Goal: Information Seeking & Learning: Learn about a topic

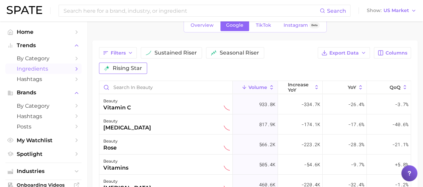
scroll to position [40, 0]
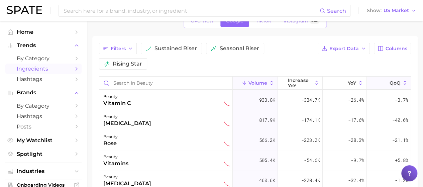
click at [390, 80] on span "QoQ" at bounding box center [395, 82] width 11 height 5
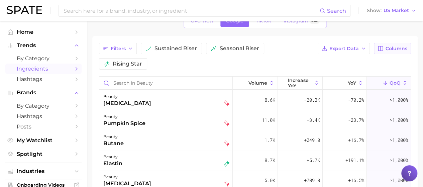
click at [398, 47] on span "Columns" at bounding box center [397, 49] width 22 height 6
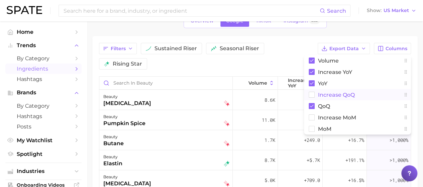
click at [317, 95] on button "increase QoQ" at bounding box center [357, 94] width 107 height 11
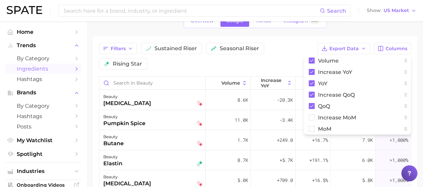
click at [358, 34] on div "1. beauty 2. Choose Category Overview Google TikTok Instagram Beta Filters sust…" at bounding box center [254, 131] width 325 height 278
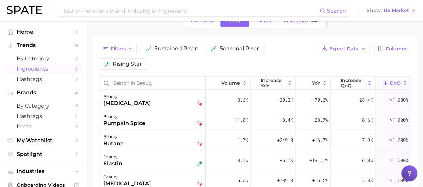
click at [390, 80] on span "QoQ" at bounding box center [395, 82] width 11 height 5
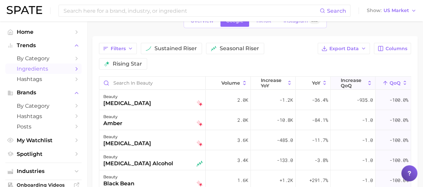
click at [341, 78] on span "increase QoQ" at bounding box center [353, 83] width 24 height 11
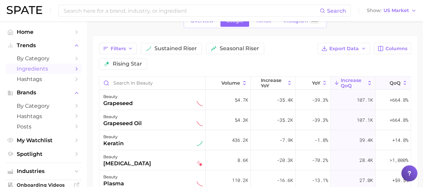
click at [391, 77] on button "QoQ" at bounding box center [392, 83] width 35 height 13
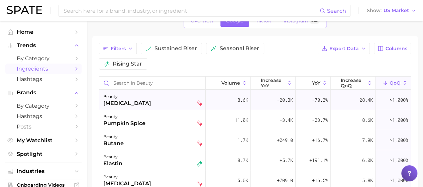
scroll to position [0, 0]
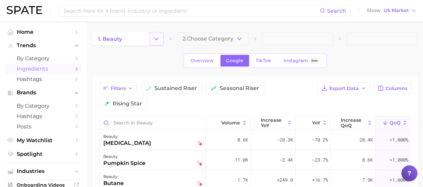
click at [155, 38] on polyline "Change Category" at bounding box center [157, 39] width 4 height 2
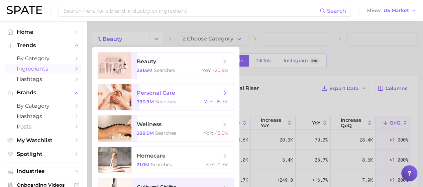
click at [160, 95] on span "personal care" at bounding box center [156, 93] width 38 height 6
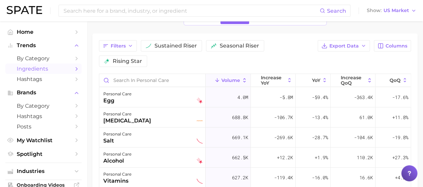
scroll to position [42, 0]
click at [344, 75] on span "increase QoQ" at bounding box center [353, 80] width 24 height 11
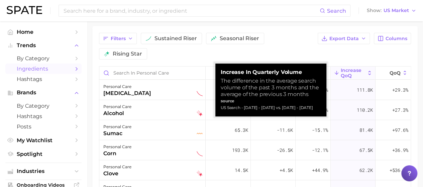
scroll to position [50, 0]
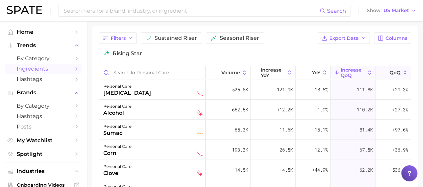
click at [390, 70] on span "QoQ" at bounding box center [395, 72] width 11 height 5
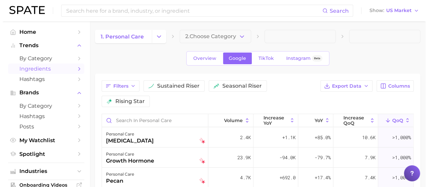
scroll to position [0, 0]
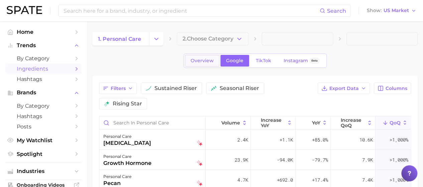
click at [206, 63] on span "Overview" at bounding box center [202, 61] width 23 height 6
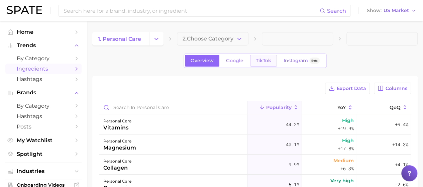
click at [269, 61] on span "TikTok" at bounding box center [263, 61] width 15 height 6
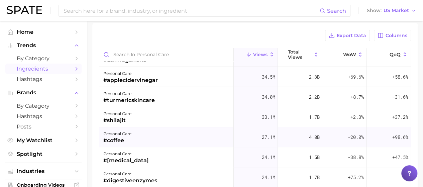
scroll to position [22, 0]
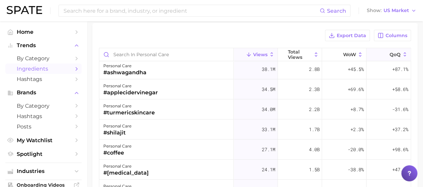
click at [390, 53] on span "QoQ" at bounding box center [395, 54] width 11 height 5
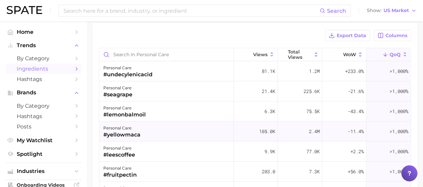
scroll to position [0, 0]
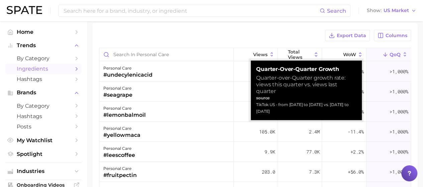
click at [390, 52] on span "QoQ" at bounding box center [395, 54] width 11 height 5
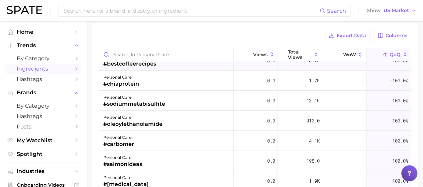
scroll to position [31, 0]
click at [398, 33] on span "Columns" at bounding box center [397, 36] width 22 height 6
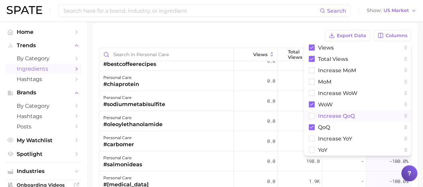
click at [311, 116] on rect at bounding box center [312, 116] width 6 height 6
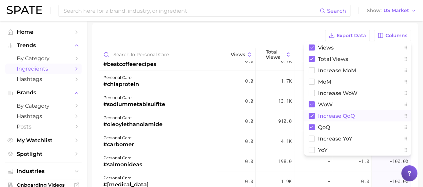
click at [288, 32] on div "Export Data Columns Views Total Views increase MoM MoM Increase WoW WoW increas…" at bounding box center [255, 35] width 312 height 11
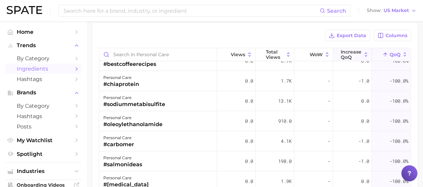
click at [346, 50] on span "increase QoQ" at bounding box center [351, 54] width 21 height 11
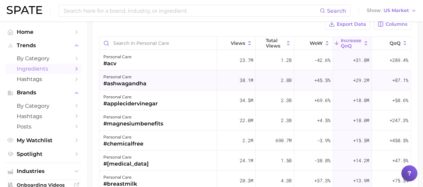
scroll to position [0, 0]
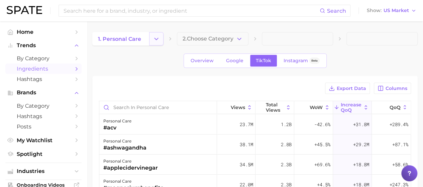
click at [155, 43] on button "Change Category" at bounding box center [156, 38] width 14 height 13
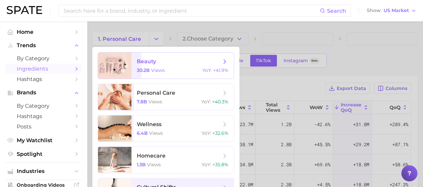
click at [145, 62] on span "beauty" at bounding box center [146, 61] width 19 height 6
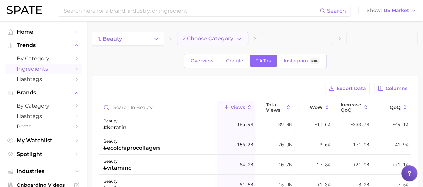
click at [243, 38] on button "2. Choose Category" at bounding box center [212, 38] width 71 height 13
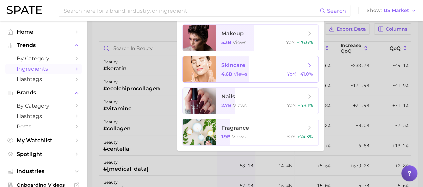
scroll to position [66, 0]
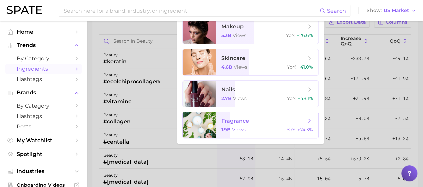
click at [235, 133] on span "fragrance 1.9b views YoY : +74.3%" at bounding box center [267, 125] width 102 height 26
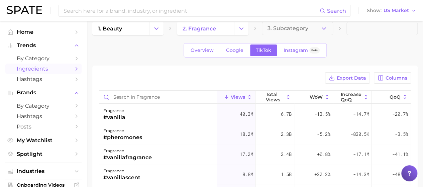
scroll to position [21, 0]
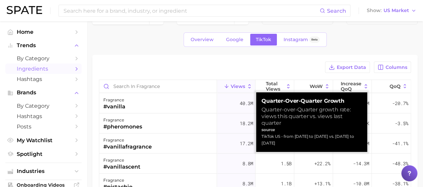
drag, startPoint x: 390, startPoint y: 84, endPoint x: 407, endPoint y: 52, distance: 36.3
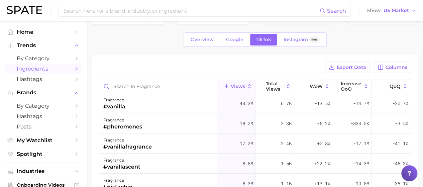
drag, startPoint x: 407, startPoint y: 52, endPoint x: 415, endPoint y: 55, distance: 8.8
drag, startPoint x: 415, startPoint y: 55, endPoint x: 399, endPoint y: 28, distance: 30.9
click at [399, 28] on div "1. beauty 2. fragrance 3. Subcategory Overview Google TikTok Instagram Beta Exp…" at bounding box center [254, 142] width 325 height 262
click at [392, 85] on span "QoQ" at bounding box center [395, 86] width 11 height 5
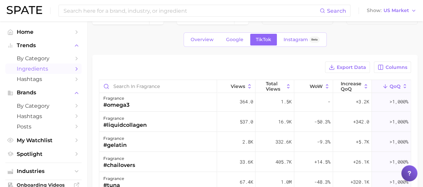
scroll to position [0, 0]
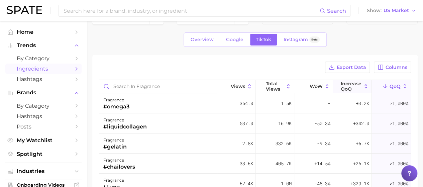
click at [349, 81] on span "increase QoQ" at bounding box center [351, 86] width 21 height 11
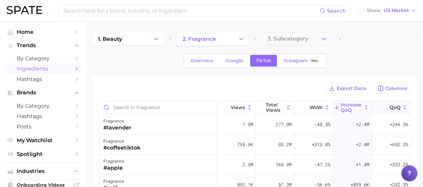
click at [393, 108] on span "QoQ" at bounding box center [395, 107] width 11 height 5
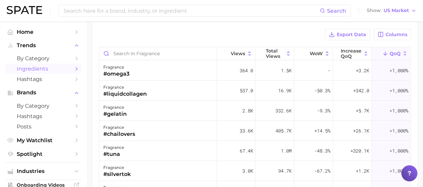
scroll to position [54, 0]
click at [351, 53] on span "increase QoQ" at bounding box center [351, 53] width 21 height 11
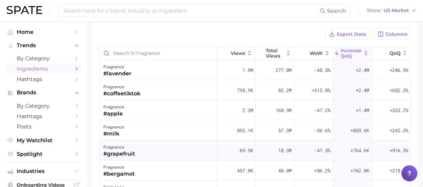
scroll to position [0, 0]
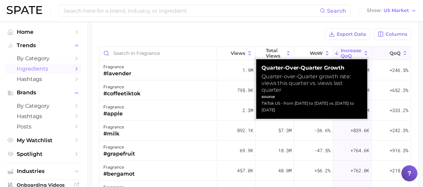
click at [383, 50] on button "QoQ" at bounding box center [391, 53] width 39 height 13
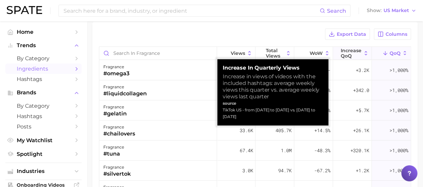
click at [347, 51] on span "increase QoQ" at bounding box center [351, 53] width 21 height 11
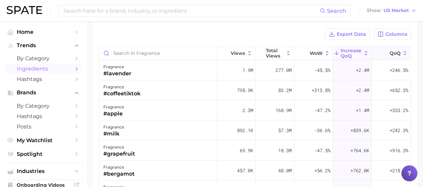
click at [382, 50] on icon at bounding box center [385, 53] width 6 height 6
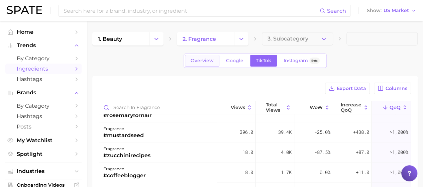
click at [196, 60] on span "Overview" at bounding box center [202, 61] width 23 height 6
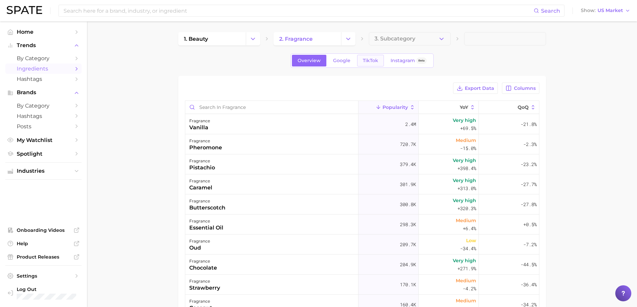
click at [376, 60] on span "TikTok" at bounding box center [370, 61] width 15 height 6
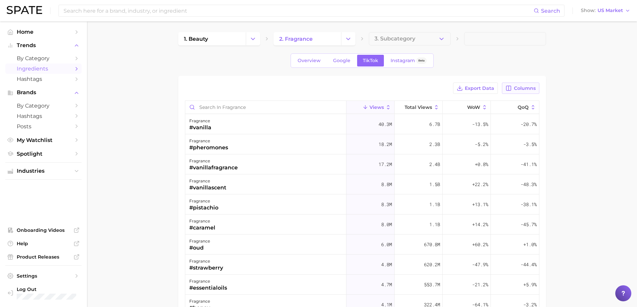
click at [517, 90] on span "Columns" at bounding box center [525, 89] width 22 height 6
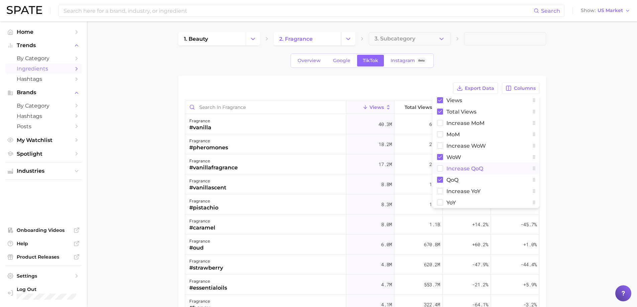
click at [461, 169] on span "increase QoQ" at bounding box center [464, 169] width 37 height 6
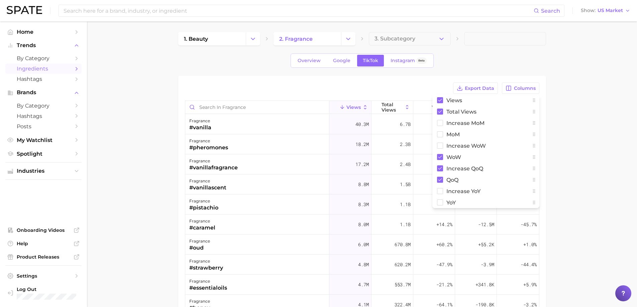
click at [622, 117] on main "1. beauty 2. fragrance 3. Subcategory Overview Google TikTok Instagram Beta Exp…" at bounding box center [362, 234] width 550 height 427
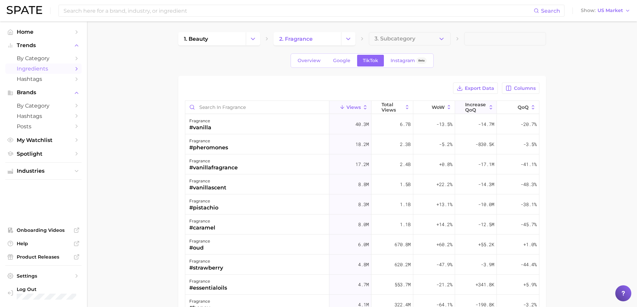
click at [478, 103] on span "increase QoQ" at bounding box center [475, 107] width 21 height 11
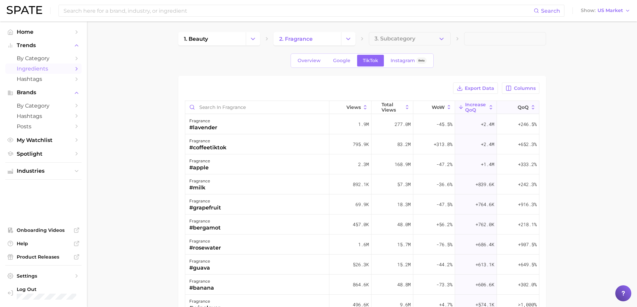
click at [518, 106] on span "QoQ" at bounding box center [523, 107] width 11 height 5
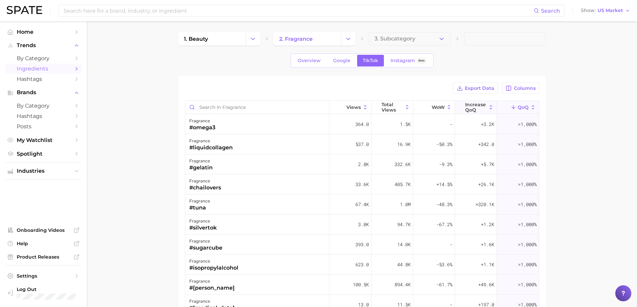
click at [476, 104] on span "increase QoQ" at bounding box center [475, 107] width 21 height 11
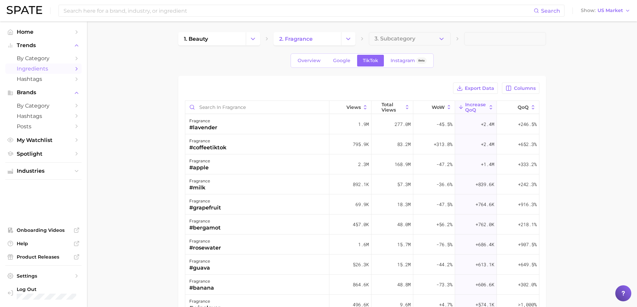
click at [522, 95] on div "Export Data Columns Views Total Views WoW increase QoQ QoQ fragrance #lavender …" at bounding box center [362, 245] width 354 height 325
click at [521, 93] on button "Columns" at bounding box center [520, 88] width 37 height 11
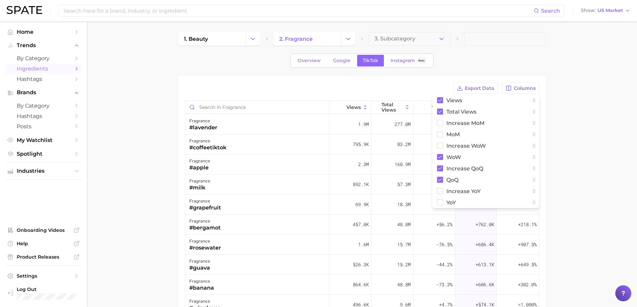
click at [441, 85] on div "Export Data Columns Views Total Views increase MoM MoM Increase WoW WoW increas…" at bounding box center [362, 88] width 354 height 11
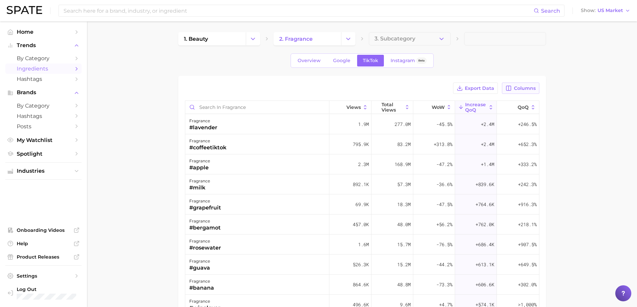
click at [525, 85] on button "Columns" at bounding box center [520, 88] width 37 height 11
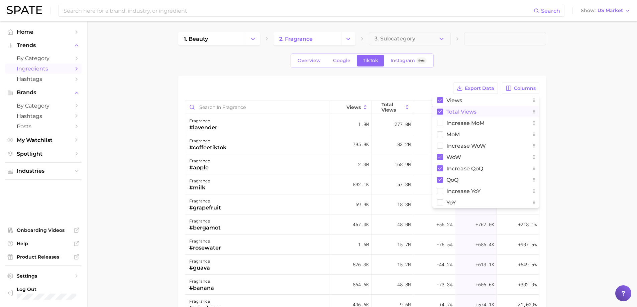
click at [471, 109] on span "Total Views" at bounding box center [461, 112] width 30 height 6
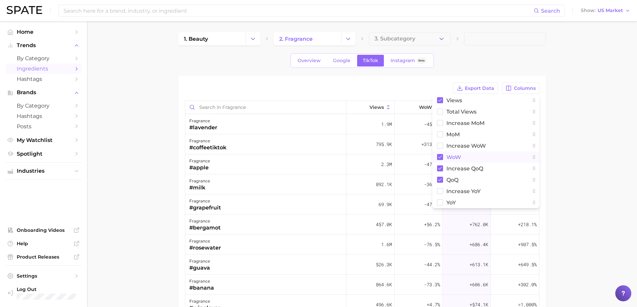
click at [498, 159] on button "WoW" at bounding box center [485, 156] width 107 height 11
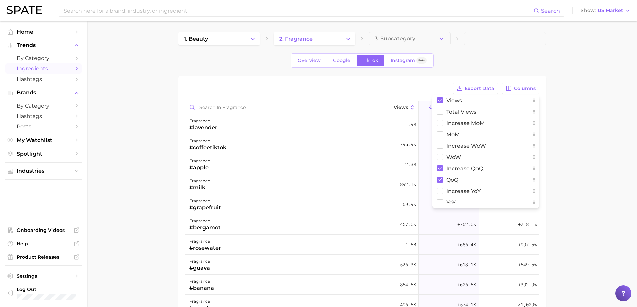
click at [583, 158] on main "1. beauty 2. fragrance 3. Subcategory Overview Google TikTok Instagram Beta Exp…" at bounding box center [362, 234] width 550 height 427
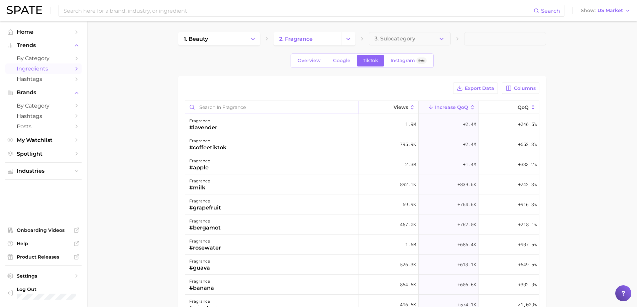
click at [228, 107] on input "Search in fragrance" at bounding box center [271, 107] width 173 height 13
type input "WATER"
click at [344, 107] on input "WATER" at bounding box center [271, 107] width 173 height 13
click at [349, 108] on input "WATER" at bounding box center [271, 107] width 173 height 13
click at [511, 108] on icon at bounding box center [514, 107] width 6 height 6
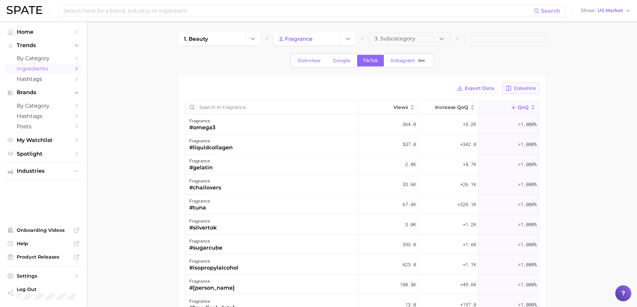
click at [516, 91] on button "Columns" at bounding box center [520, 88] width 37 height 11
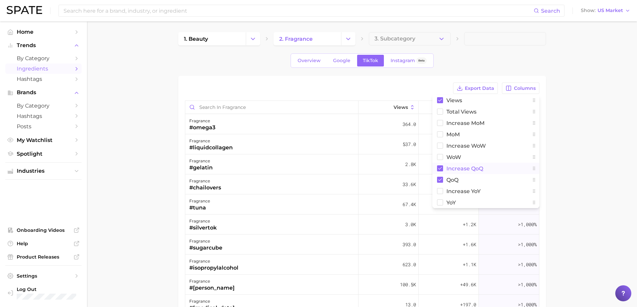
click at [481, 166] on span "increase QoQ" at bounding box center [464, 169] width 37 height 6
click at [574, 144] on main "1. beauty 2. fragrance 3. Subcategory Overview Google TikTok Instagram Beta Exp…" at bounding box center [362, 234] width 550 height 427
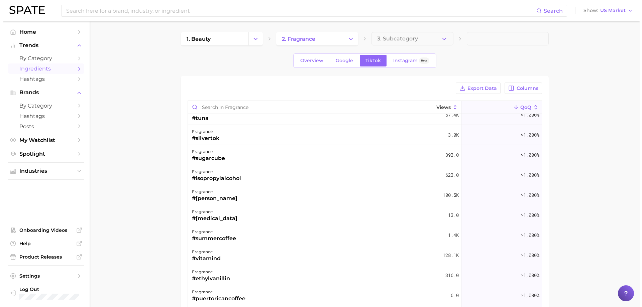
scroll to position [100, 0]
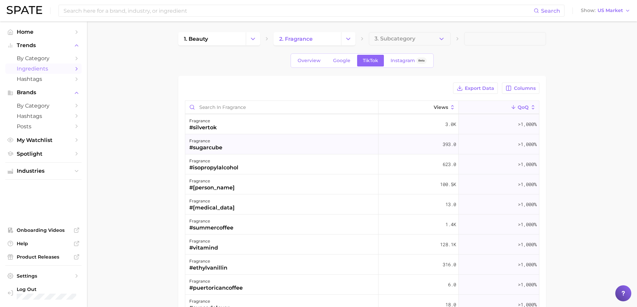
click at [232, 146] on div "fragrance #sugarcube" at bounding box center [281, 144] width 193 height 20
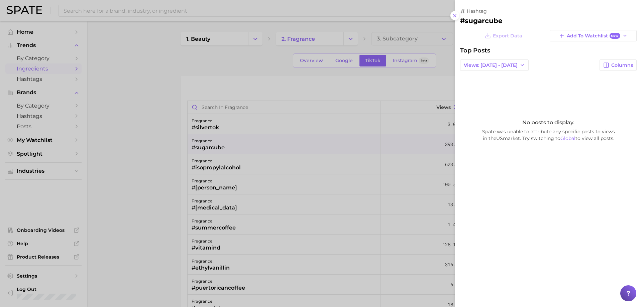
click at [316, 138] on div at bounding box center [321, 153] width 642 height 307
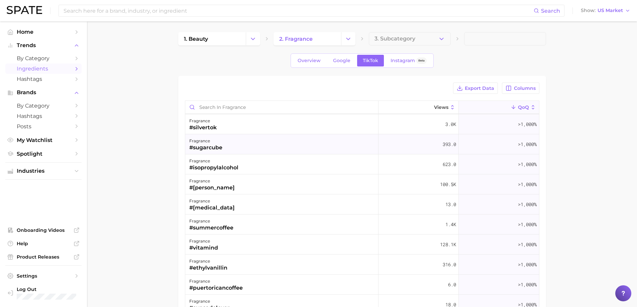
click at [316, 142] on div "fragrance #sugarcube" at bounding box center [281, 144] width 193 height 20
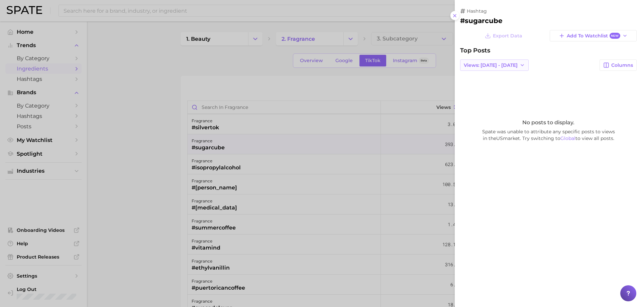
click at [479, 64] on span "Views: [DATE] - [DATE]" at bounding box center [491, 66] width 54 height 6
click at [484, 90] on span "Total Views" at bounding box center [476, 90] width 27 height 6
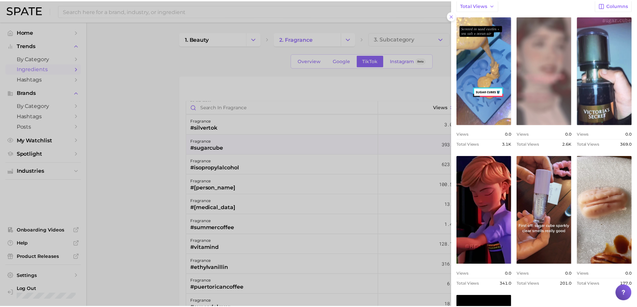
scroll to position [167, 0]
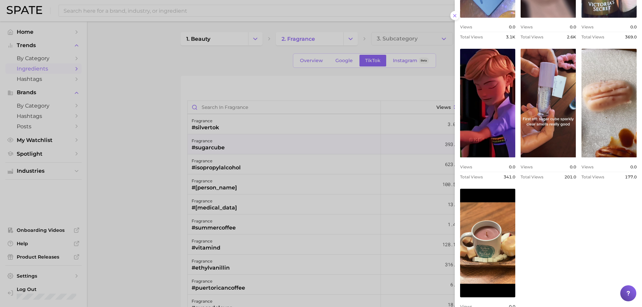
click at [253, 146] on div at bounding box center [321, 153] width 642 height 307
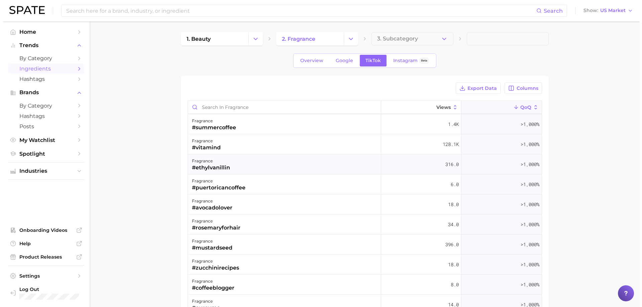
scroll to position [267, 0]
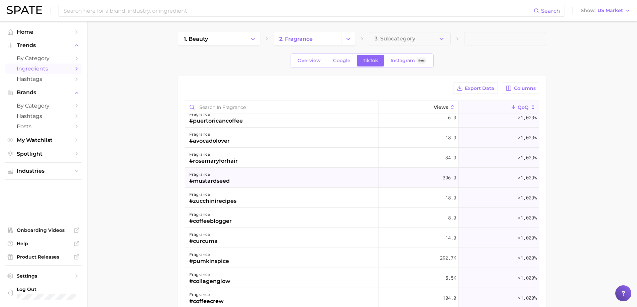
click at [236, 175] on div "fragrance #mustardseed" at bounding box center [281, 178] width 193 height 20
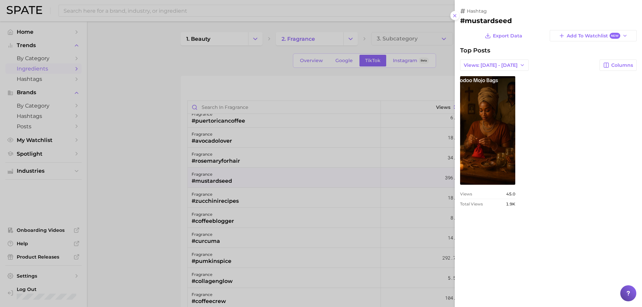
scroll to position [0, 0]
click at [496, 61] on button "Views: [DATE] - [DATE]" at bounding box center [494, 65] width 69 height 11
click at [494, 89] on button "Total Views" at bounding box center [497, 90] width 74 height 12
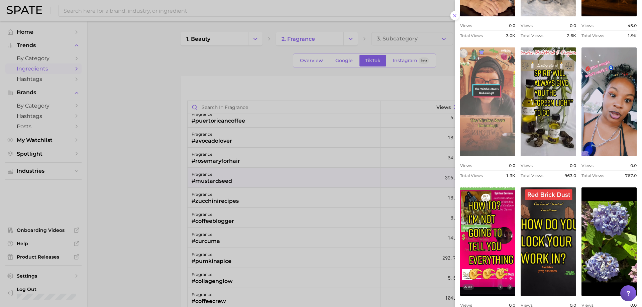
scroll to position [202, 0]
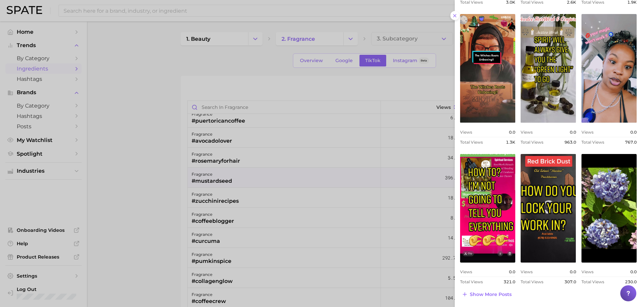
click at [311, 164] on div at bounding box center [321, 153] width 642 height 307
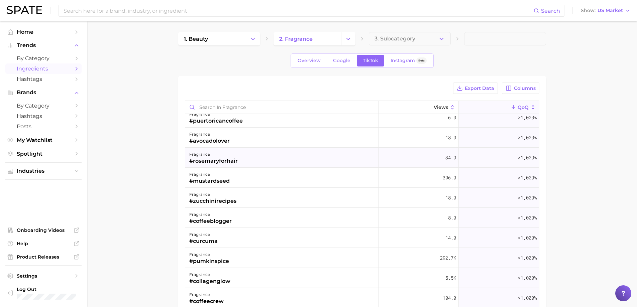
click at [229, 148] on div "fragrance #rosemaryforhair" at bounding box center [281, 158] width 193 height 20
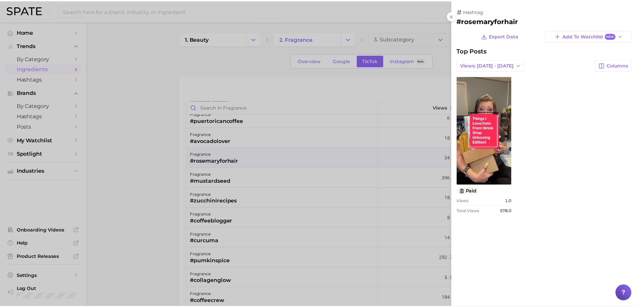
scroll to position [0, 0]
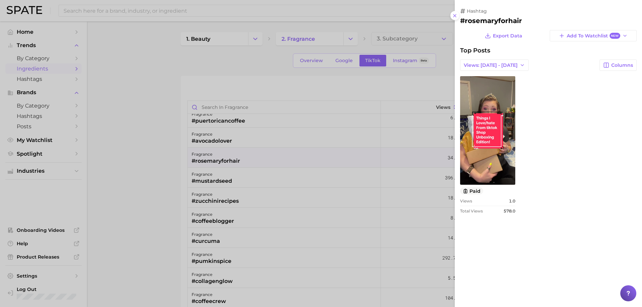
click at [229, 153] on div at bounding box center [321, 153] width 642 height 307
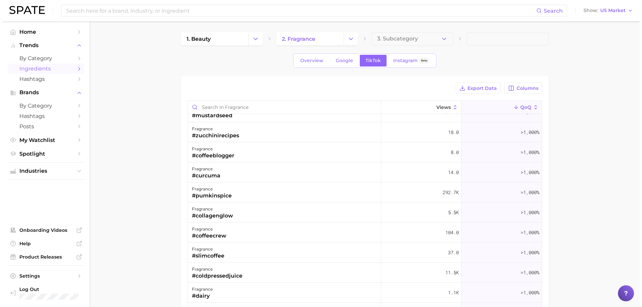
scroll to position [334, 0]
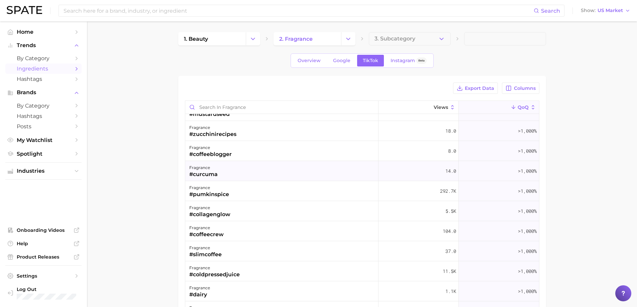
click at [258, 174] on div "fragrance #curcuma" at bounding box center [281, 171] width 193 height 20
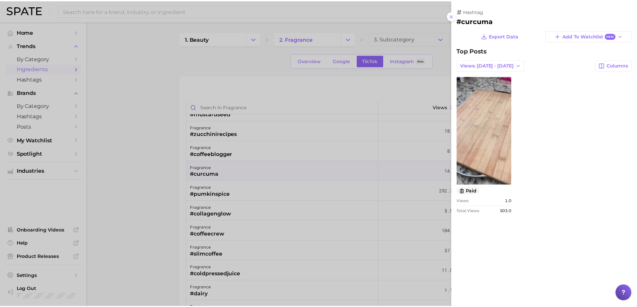
scroll to position [0, 0]
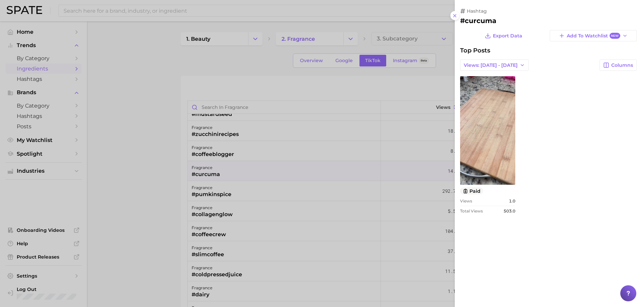
click at [258, 174] on div at bounding box center [321, 153] width 642 height 307
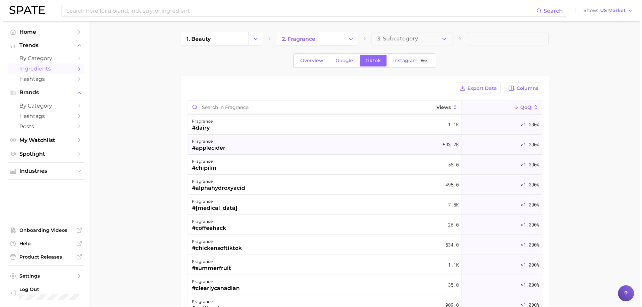
scroll to position [502, 0]
click at [201, 172] on div "#chipilin" at bounding box center [201, 168] width 24 height 8
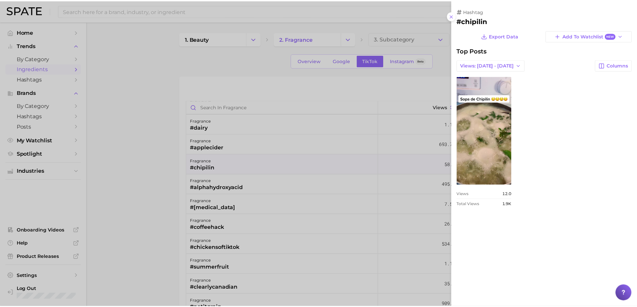
scroll to position [0, 0]
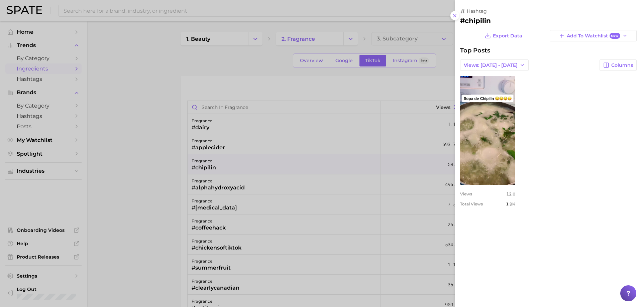
click at [205, 159] on div at bounding box center [321, 153] width 642 height 307
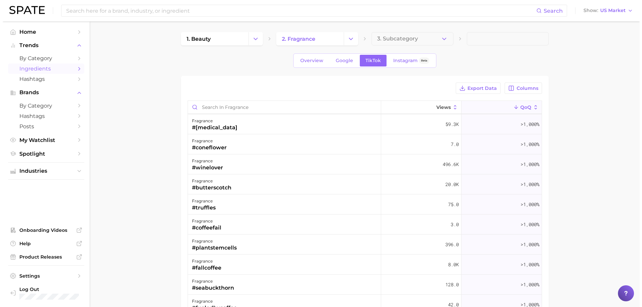
scroll to position [936, 0]
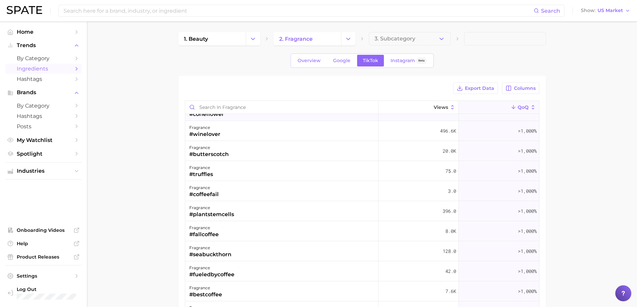
click at [236, 117] on div "fragrance #coneflower" at bounding box center [281, 111] width 193 height 20
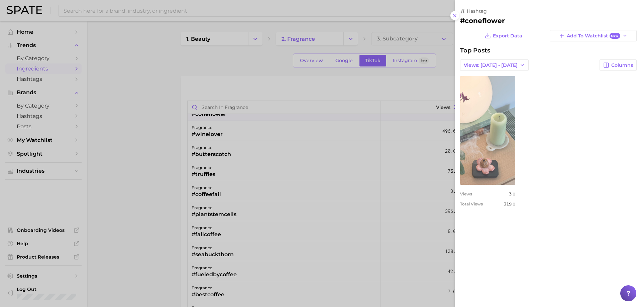
scroll to position [0, 0]
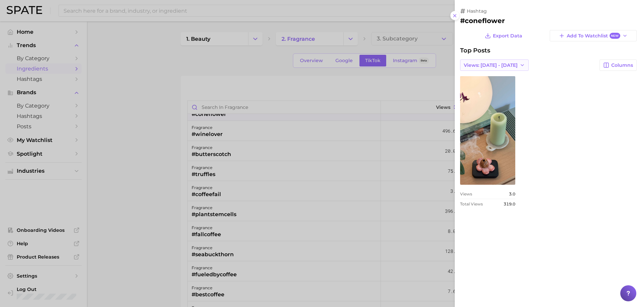
click at [492, 67] on span "Views: [DATE] - [DATE]" at bounding box center [491, 66] width 54 height 6
click at [491, 90] on button "Total Views" at bounding box center [497, 90] width 74 height 12
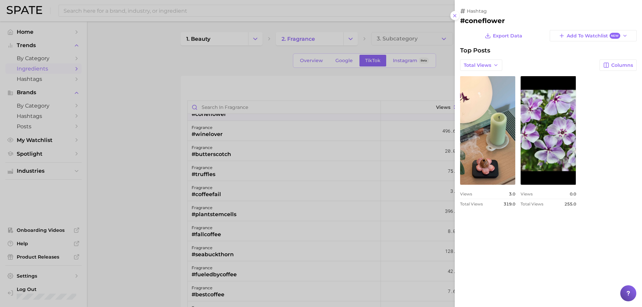
click at [366, 185] on div at bounding box center [321, 153] width 642 height 307
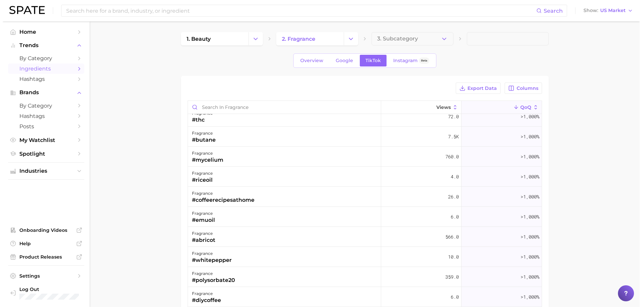
scroll to position [1939, 0]
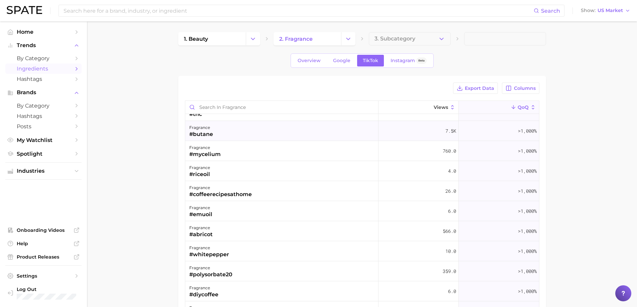
click at [220, 136] on div "fragrance #butane" at bounding box center [281, 131] width 193 height 20
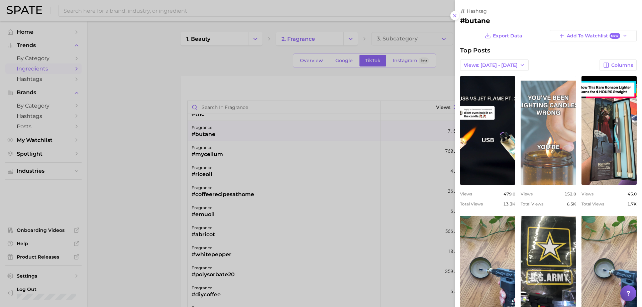
scroll to position [0, 0]
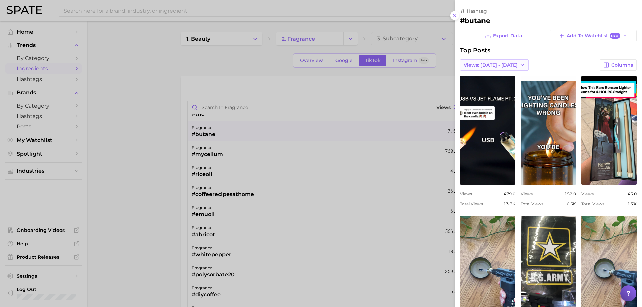
click at [499, 59] on div "Export Data Add to Watchlist New Top Posts Views: [DATE] - [DATE] Columns view …" at bounding box center [548, 191] width 177 height 322
click at [497, 66] on span "Views: [DATE] - [DATE]" at bounding box center [491, 66] width 54 height 6
click at [485, 89] on span "Total Views" at bounding box center [476, 90] width 27 height 6
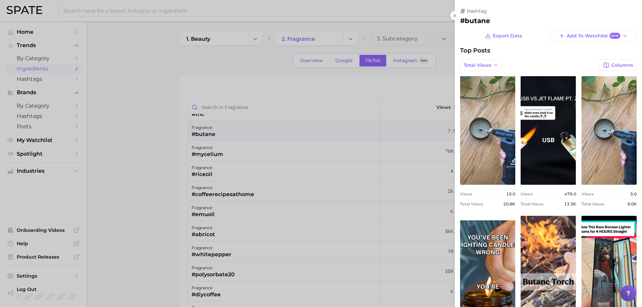
scroll to position [134, 0]
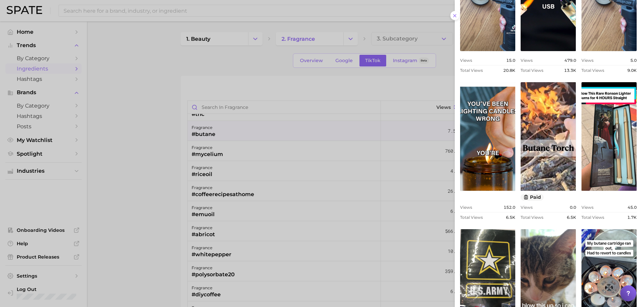
click at [297, 185] on div at bounding box center [321, 153] width 642 height 307
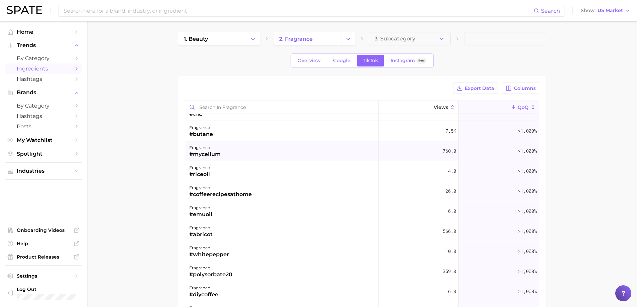
click at [249, 154] on div "fragrance #mycelium" at bounding box center [281, 151] width 193 height 20
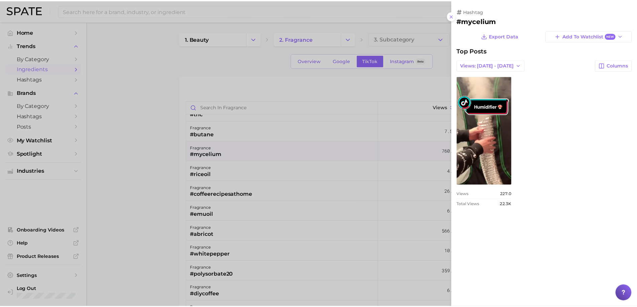
scroll to position [0, 0]
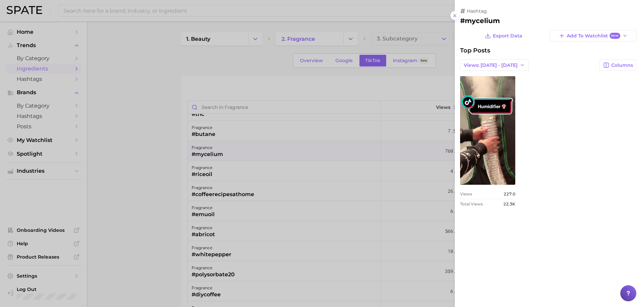
click at [364, 182] on div at bounding box center [321, 153] width 642 height 307
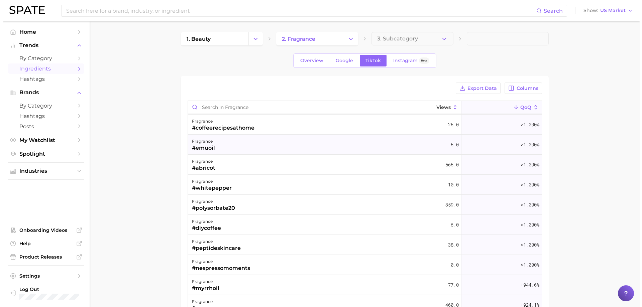
scroll to position [2006, 0]
click at [218, 140] on div "fragrance #emuoil" at bounding box center [281, 144] width 193 height 20
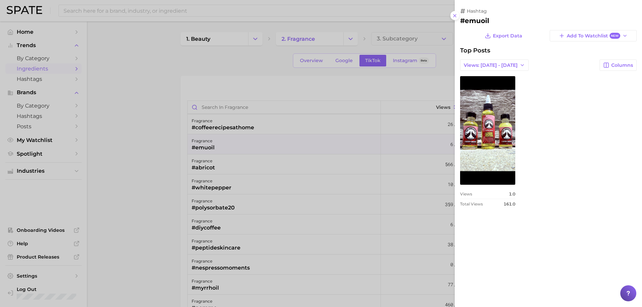
scroll to position [0, 0]
click at [364, 161] on div at bounding box center [321, 153] width 642 height 307
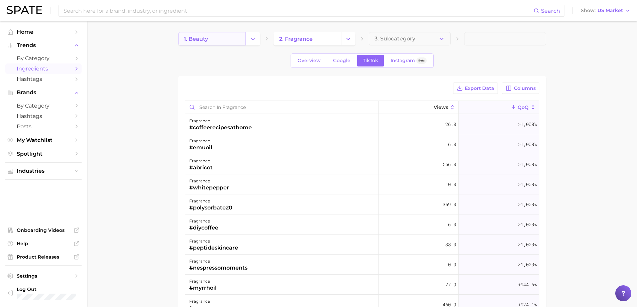
click at [208, 34] on link "1. beauty" at bounding box center [212, 38] width 68 height 13
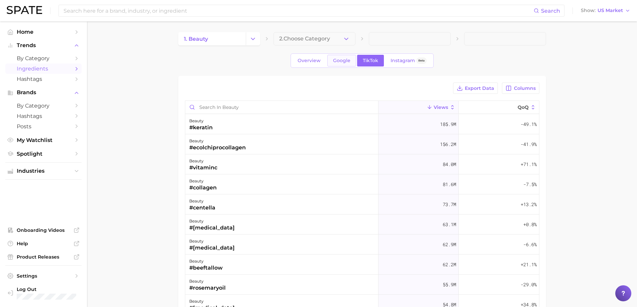
click at [335, 61] on span "Google" at bounding box center [341, 61] width 17 height 6
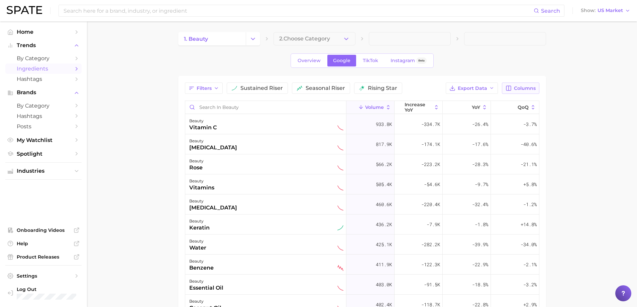
click at [520, 87] on span "Columns" at bounding box center [525, 89] width 22 height 6
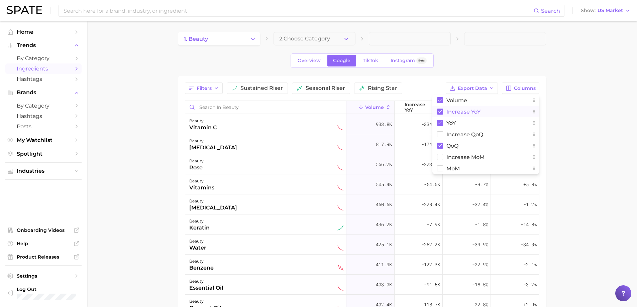
click at [450, 108] on button "increase YoY" at bounding box center [485, 111] width 107 height 11
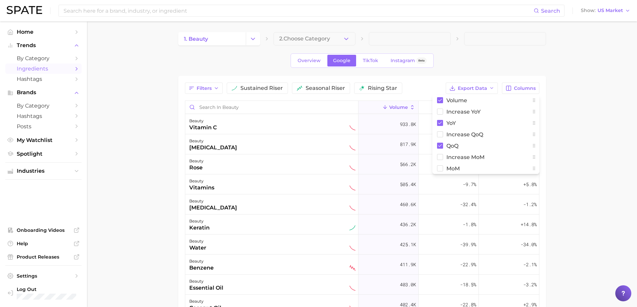
click at [421, 83] on div "Filters sustained riser seasonal riser rising star" at bounding box center [313, 88] width 257 height 11
click at [369, 61] on span "TikTok" at bounding box center [370, 61] width 15 height 6
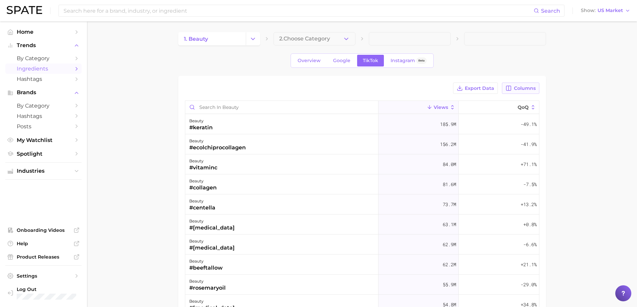
click at [523, 87] on span "Columns" at bounding box center [525, 89] width 22 height 6
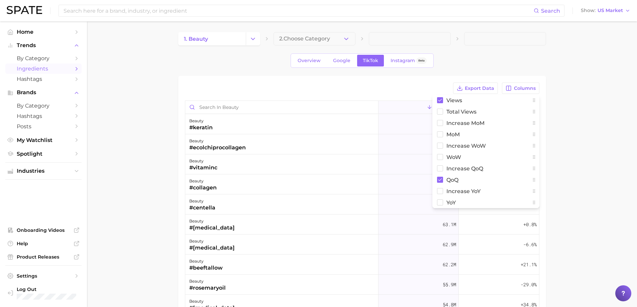
click at [482, 65] on div "Overview Google TikTok Instagram Beta" at bounding box center [362, 60] width 368 height 14
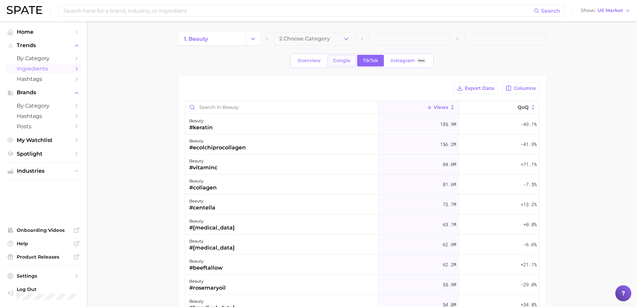
click at [344, 59] on span "Google" at bounding box center [341, 61] width 17 height 6
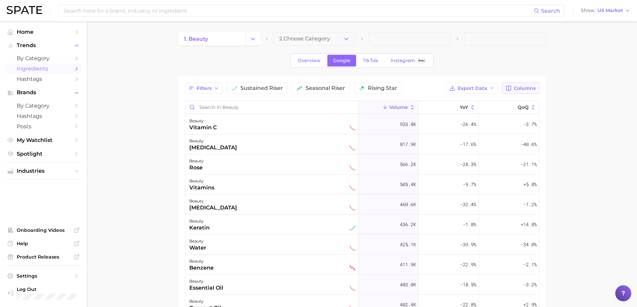
click at [511, 92] on button "Columns" at bounding box center [520, 88] width 37 height 11
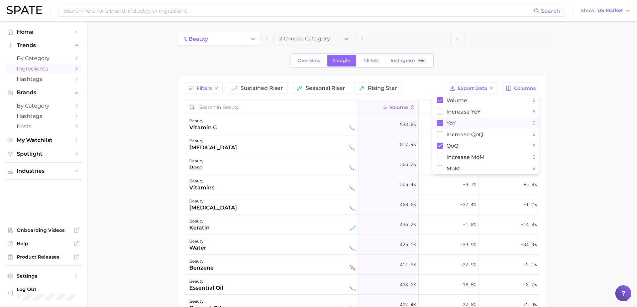
click at [471, 119] on button "YoY" at bounding box center [485, 122] width 107 height 11
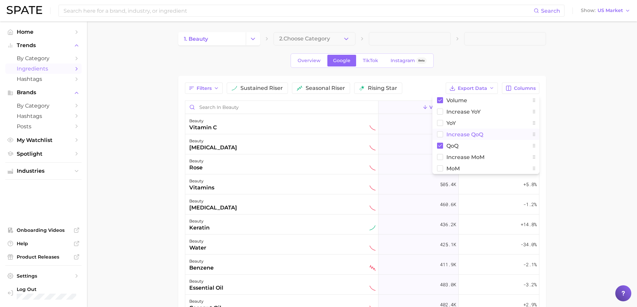
click at [466, 133] on span "increase QoQ" at bounding box center [464, 135] width 37 height 6
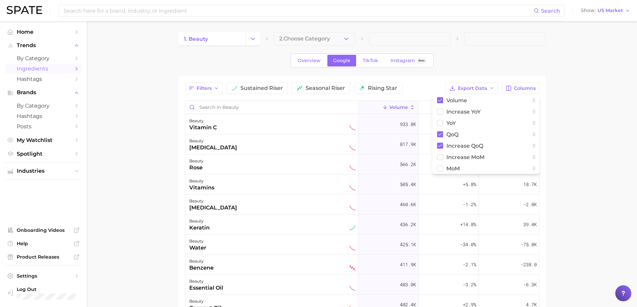
click at [592, 136] on main "1. beauty 2. Choose Category Overview Google TikTok Instagram Beta Filters sust…" at bounding box center [362, 234] width 550 height 427
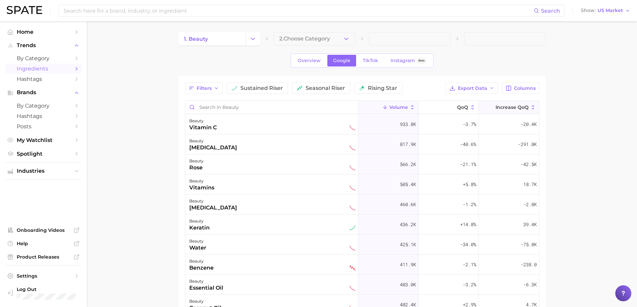
click at [482, 106] on button "increase QoQ" at bounding box center [509, 107] width 60 height 13
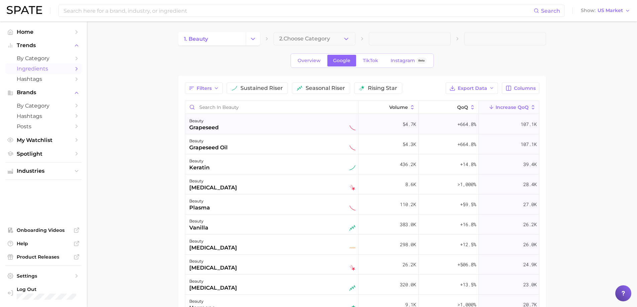
click at [234, 121] on div "beauty grapeseed" at bounding box center [272, 124] width 166 height 15
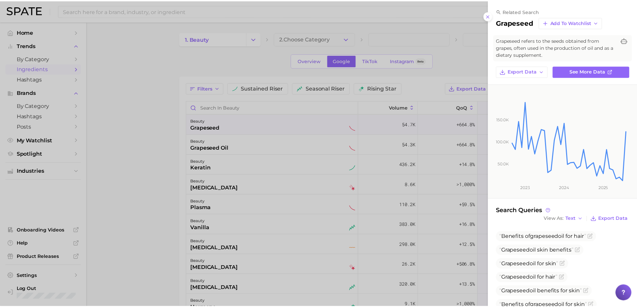
scroll to position [83, 0]
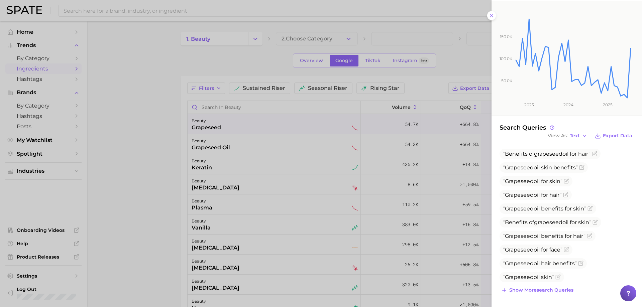
click at [185, 182] on div at bounding box center [321, 153] width 642 height 307
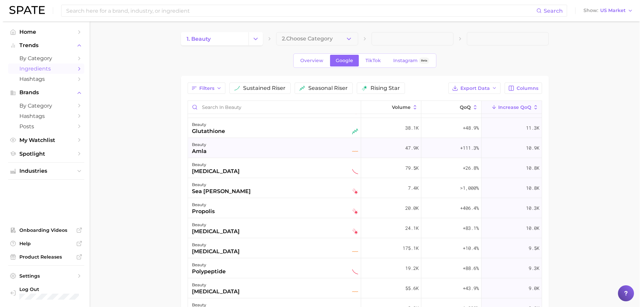
scroll to position [502, 0]
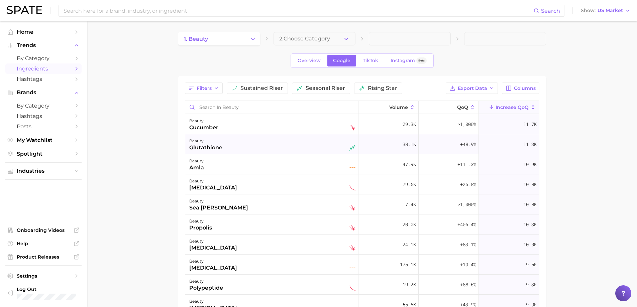
click at [214, 145] on div "glutathione" at bounding box center [205, 148] width 33 height 8
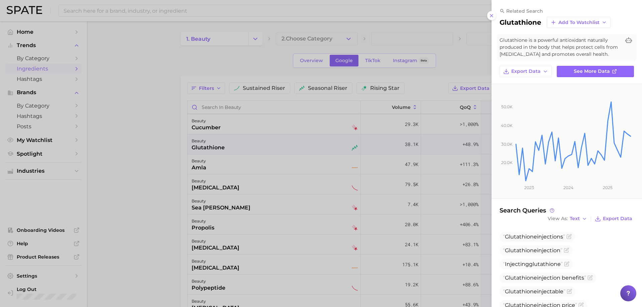
click at [214, 145] on div at bounding box center [321, 153] width 642 height 307
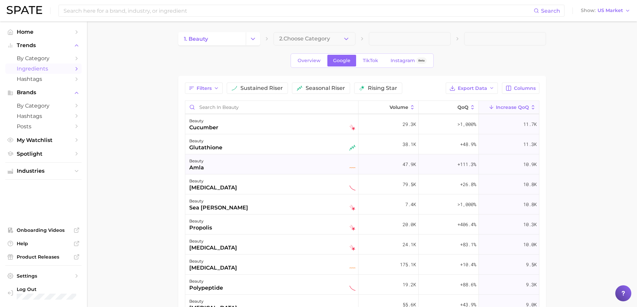
click at [214, 161] on div "beauty amla" at bounding box center [272, 164] width 166 height 15
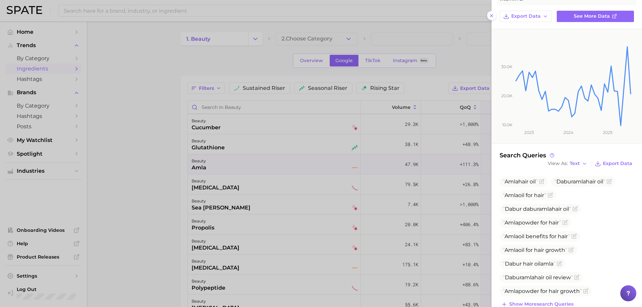
scroll to position [69, 0]
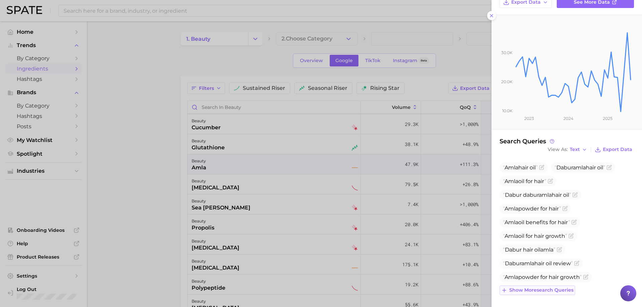
click at [546, 286] on button "Show more search queries" at bounding box center [538, 290] width 76 height 9
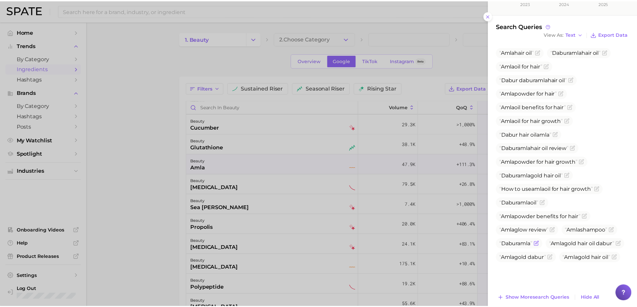
scroll to position [193, 0]
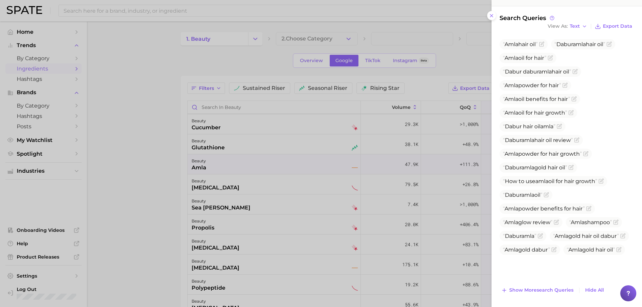
click at [259, 168] on div at bounding box center [321, 153] width 642 height 307
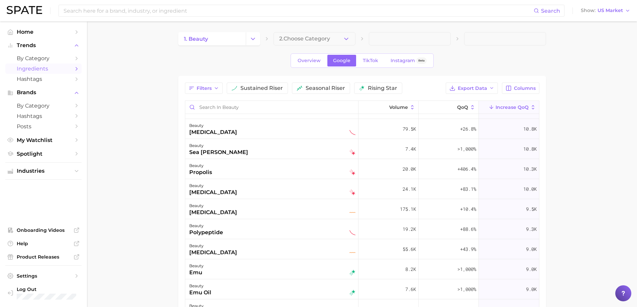
scroll to position [568, 0]
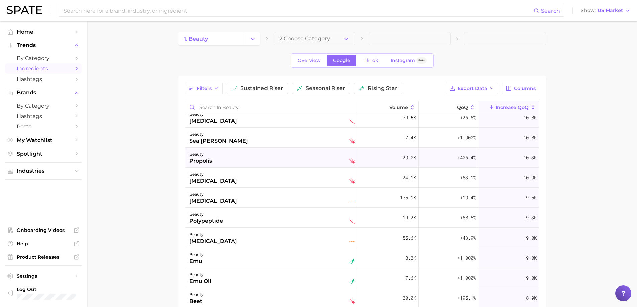
click at [254, 161] on div "beauty propolis" at bounding box center [272, 157] width 166 height 15
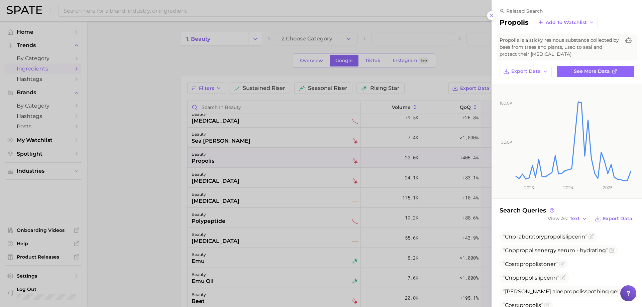
click at [254, 161] on div at bounding box center [321, 153] width 642 height 307
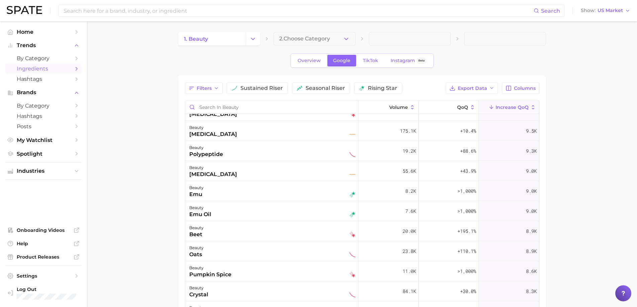
scroll to position [669, 0]
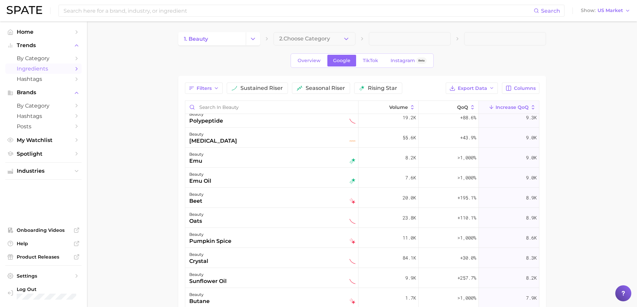
click at [254, 161] on div "beauty emu" at bounding box center [272, 157] width 166 height 15
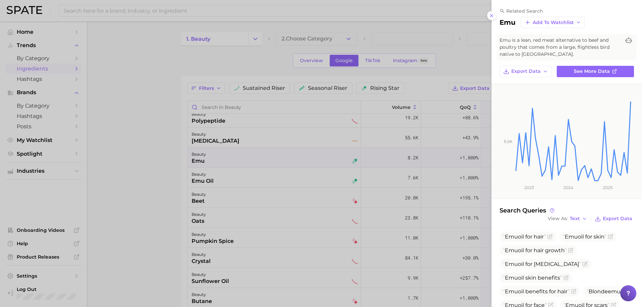
click at [254, 161] on div at bounding box center [321, 153] width 642 height 307
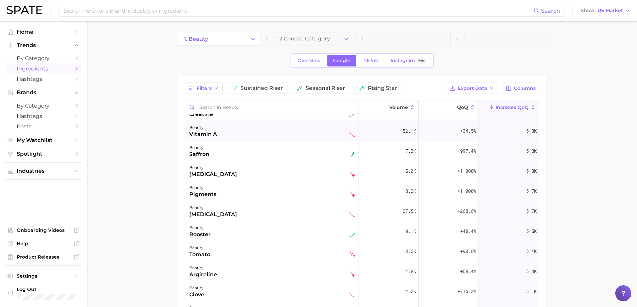
scroll to position [1371, 0]
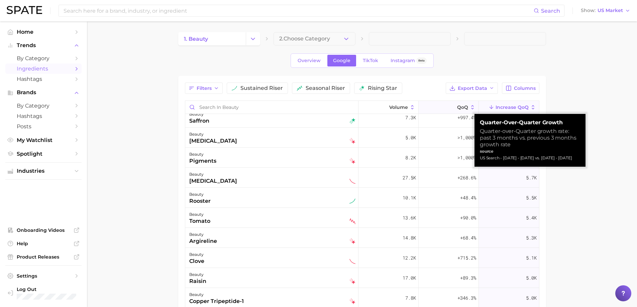
click at [452, 107] on button "QoQ" at bounding box center [449, 107] width 60 height 13
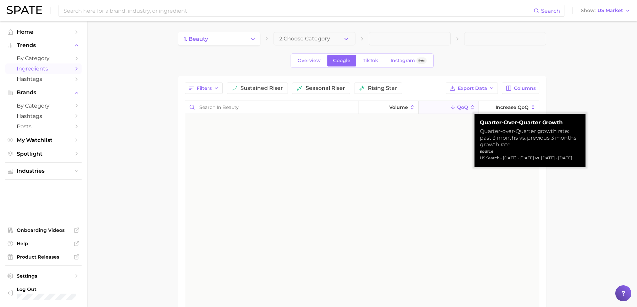
scroll to position [0, 0]
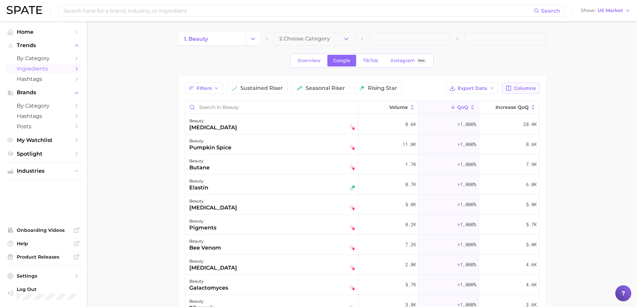
click at [509, 91] on icon "button" at bounding box center [509, 88] width 6 height 6
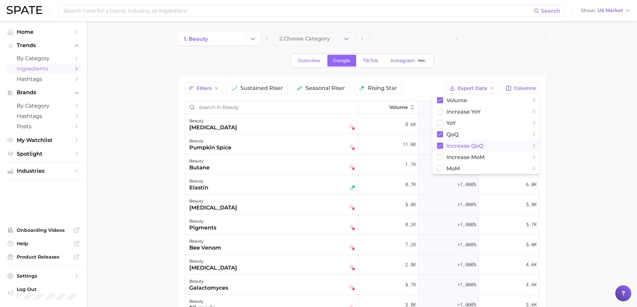
click at [446, 146] on span "increase QoQ" at bounding box center [464, 146] width 37 height 6
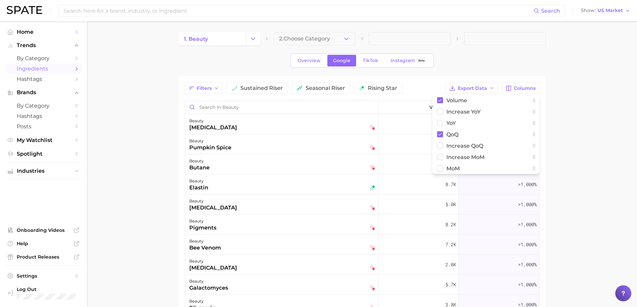
click at [462, 64] on div "Overview Google TikTok Instagram Beta" at bounding box center [362, 60] width 368 height 14
click at [215, 164] on div "beauty butane" at bounding box center [282, 164] width 186 height 15
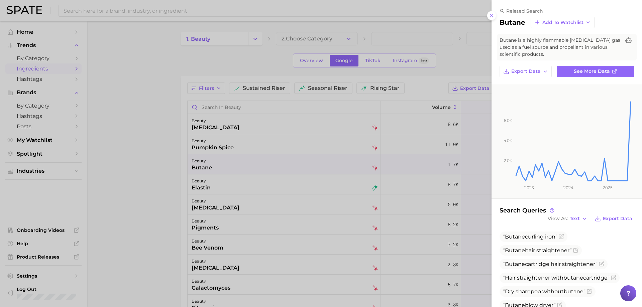
click at [215, 164] on div at bounding box center [321, 153] width 642 height 307
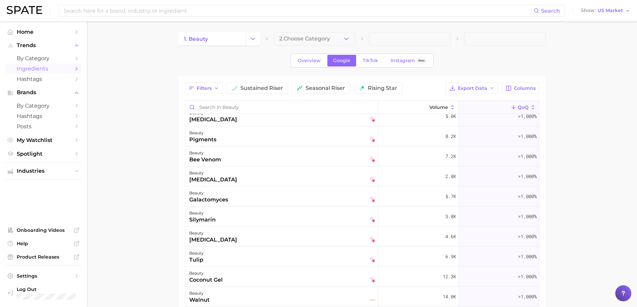
scroll to position [100, 0]
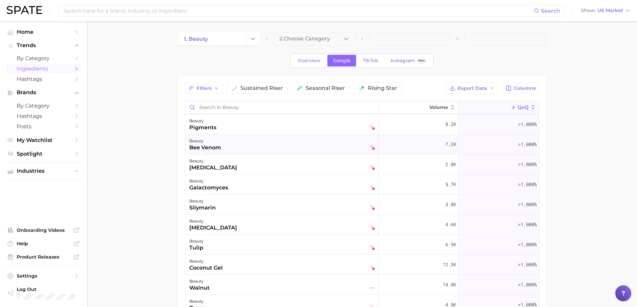
click at [217, 144] on div "bee venom" at bounding box center [205, 148] width 32 height 8
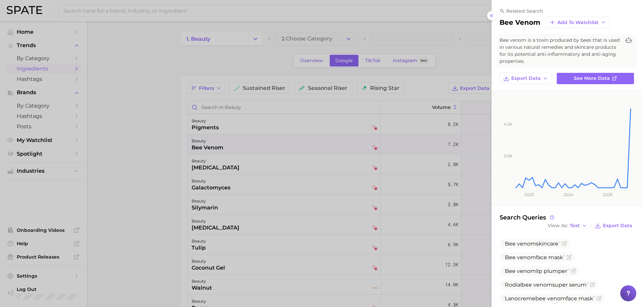
click at [217, 144] on div at bounding box center [321, 153] width 642 height 307
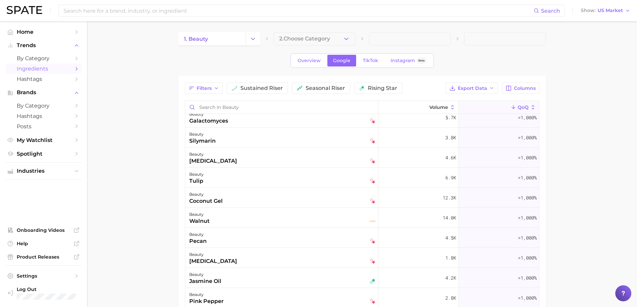
scroll to position [201, 0]
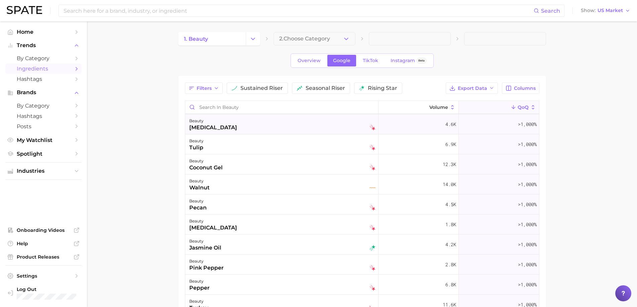
click at [217, 127] on div "[MEDICAL_DATA]" at bounding box center [213, 128] width 48 height 8
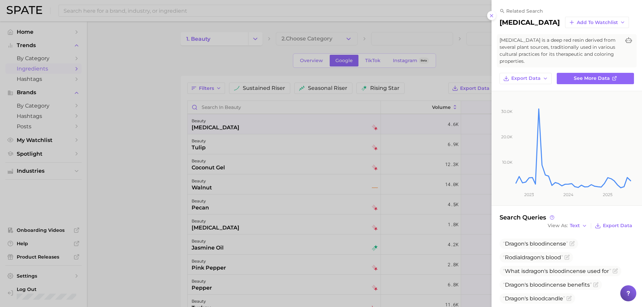
click at [217, 127] on div at bounding box center [321, 153] width 642 height 307
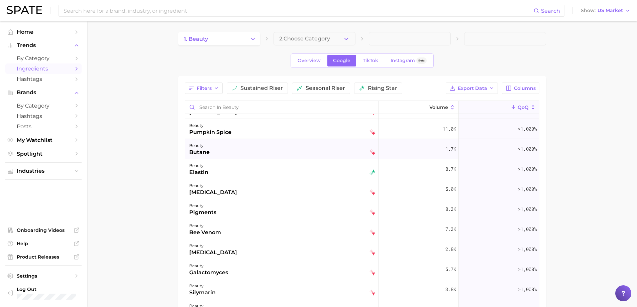
scroll to position [0, 0]
